Goal: Information Seeking & Learning: Learn about a topic

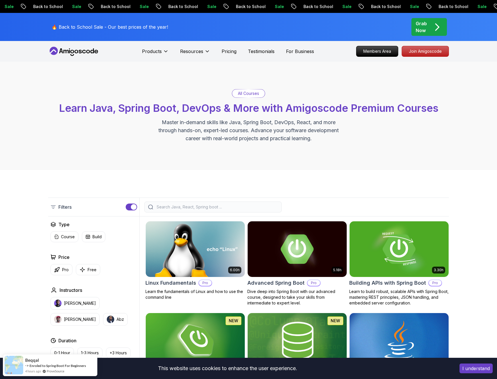
scroll to position [4, 0]
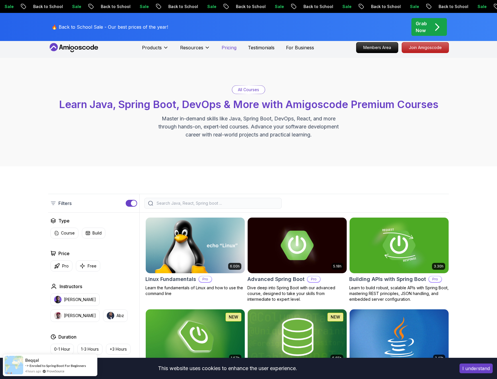
click at [222, 47] on p "Pricing" at bounding box center [229, 47] width 15 height 7
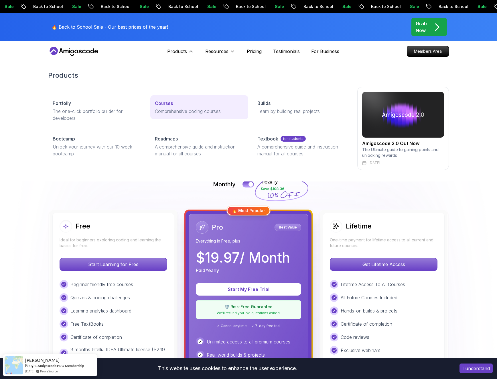
click at [168, 102] on p "Courses" at bounding box center [164, 103] width 18 height 7
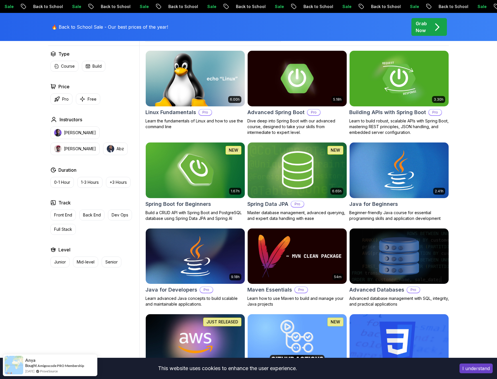
scroll to position [187, 0]
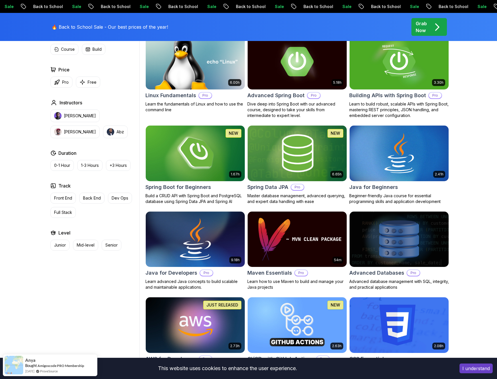
click at [175, 273] on h2 "Java for Developers" at bounding box center [172, 273] width 52 height 8
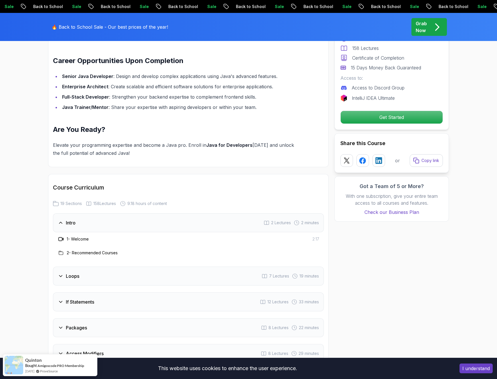
scroll to position [503, 0]
